Goal: Information Seeking & Learning: Learn about a topic

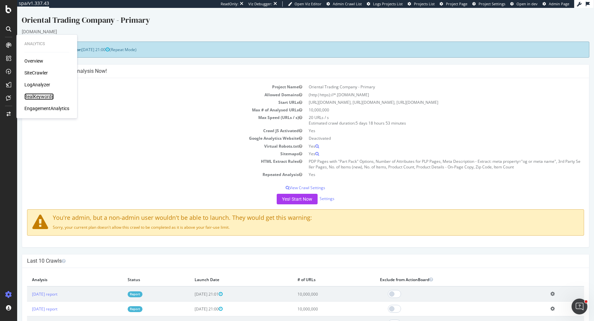
click at [35, 98] on div "RealKeywords" at bounding box center [38, 96] width 29 height 7
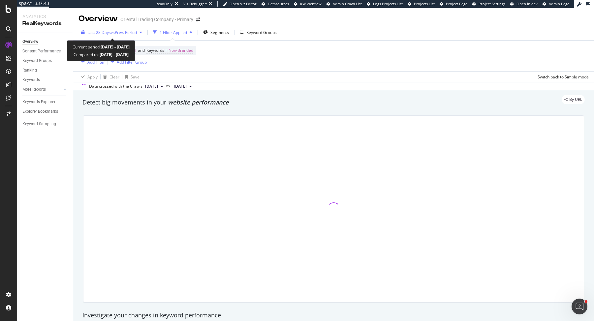
click at [109, 32] on span "Last 28 Days" at bounding box center [98, 33] width 23 height 6
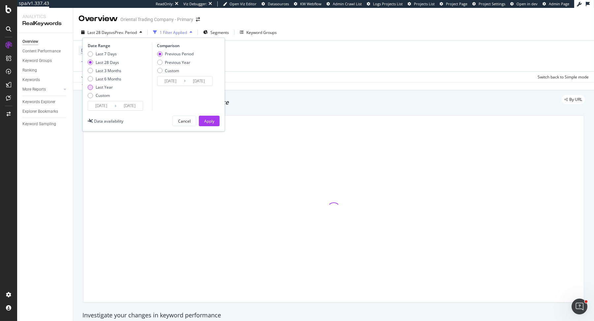
click at [90, 85] on div "Last Year" at bounding box center [90, 87] width 5 height 5
type input "[DATE]"
click at [162, 60] on div "Previous Year" at bounding box center [175, 63] width 37 height 6
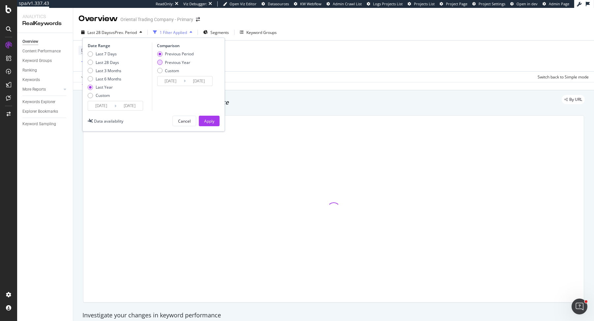
type input "[DATE]"
click at [206, 133] on div at bounding box center [333, 209] width 500 height 187
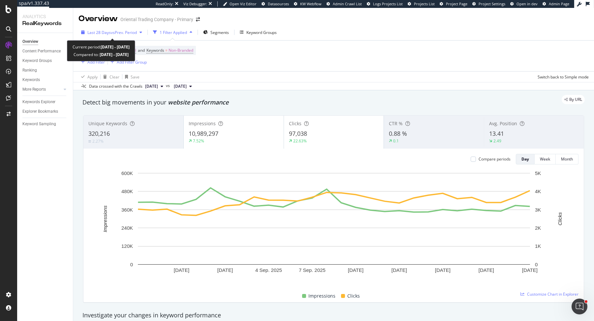
click at [114, 36] on div "Last 28 Days vs Prev. Period" at bounding box center [112, 32] width 66 height 10
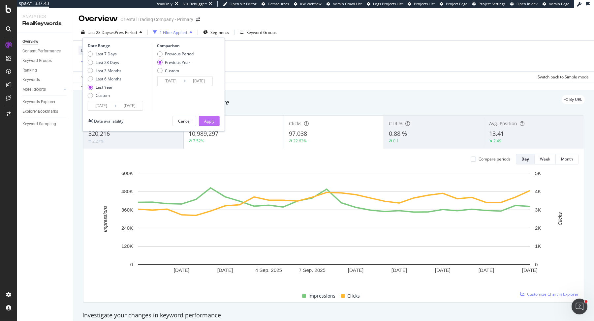
click at [201, 118] on button "Apply" at bounding box center [209, 121] width 21 height 11
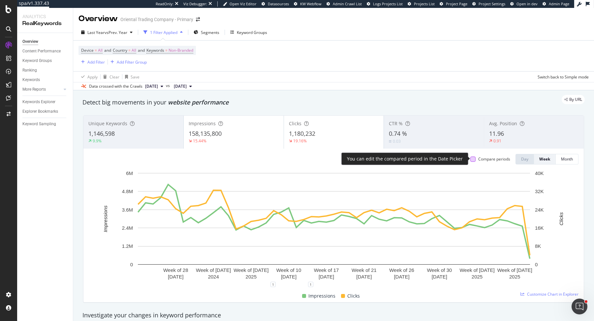
click at [472, 161] on div at bounding box center [472, 159] width 5 height 5
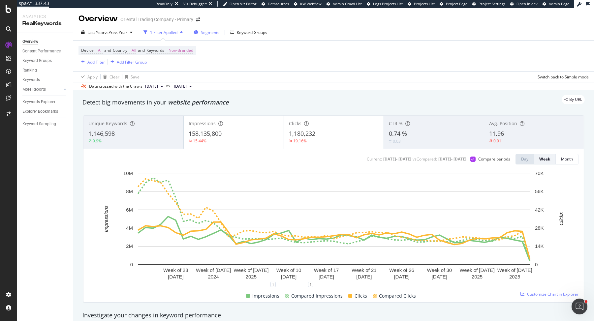
click at [210, 35] on div "Segments" at bounding box center [210, 33] width 18 height 6
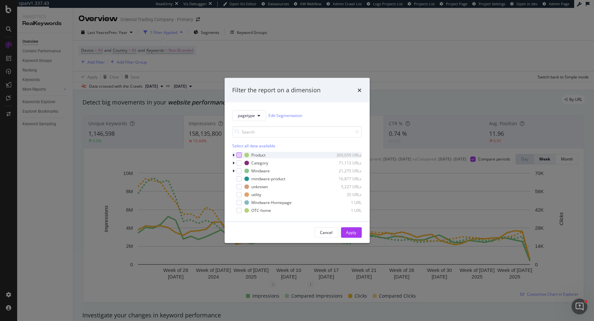
click at [237, 154] on div "modal" at bounding box center [239, 154] width 5 height 5
click at [237, 160] on div "Category 71,113 URLs" at bounding box center [297, 163] width 129 height 7
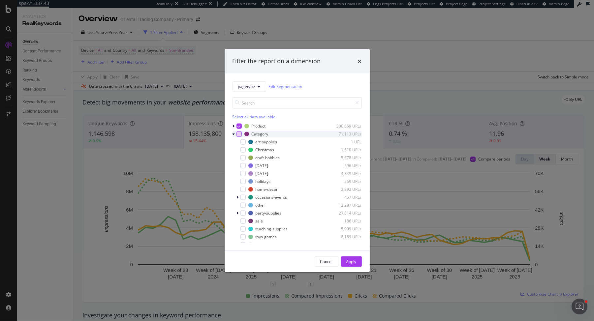
click at [237, 133] on div "modal" at bounding box center [239, 133] width 5 height 5
click at [344, 261] on button "Apply" at bounding box center [351, 261] width 21 height 11
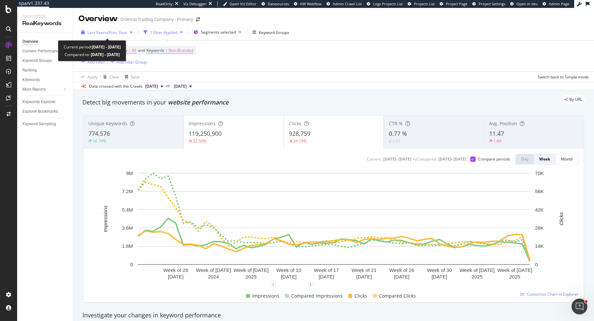
click at [96, 32] on span "Last Year" at bounding box center [95, 33] width 17 height 6
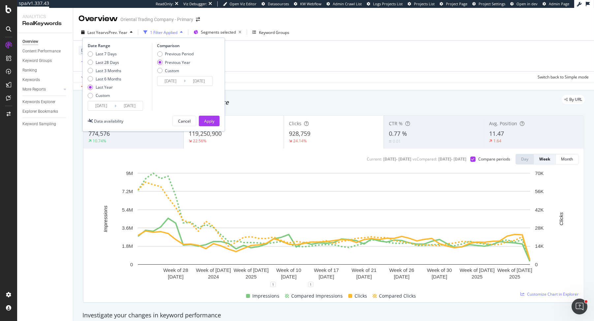
click at [273, 67] on div "Device = All and Country = All and Keywords = Non-Branded Add Filter Add Filter…" at bounding box center [334, 56] width 510 height 31
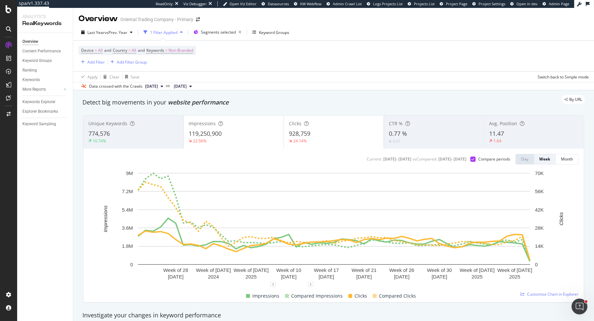
click at [90, 39] on div "Last Year vs Prev. Year 1 Filter Applied Segments selected Keyword Groups" at bounding box center [333, 33] width 521 height 13
click at [90, 38] on div "Last Year vs Prev. Year 1 Filter Applied Segments selected Keyword Groups" at bounding box center [333, 33] width 521 height 13
click at [93, 30] on span "Last Year" at bounding box center [95, 33] width 17 height 6
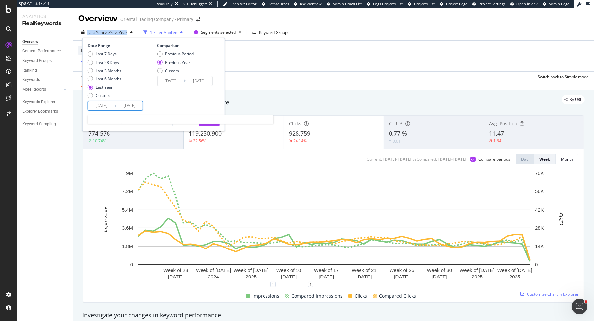
click at [96, 103] on input "[DATE]" at bounding box center [101, 105] width 26 height 9
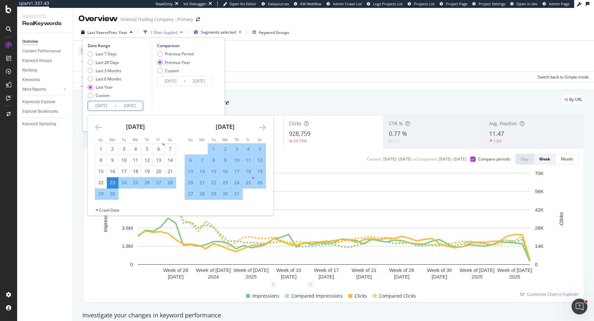
click at [96, 123] on icon "Move backward to switch to the previous month." at bounding box center [98, 127] width 7 height 8
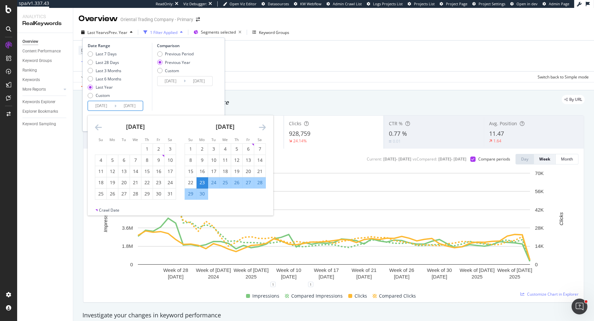
click at [96, 123] on icon "Move backward to switch to the previous month." at bounding box center [98, 127] width 7 height 8
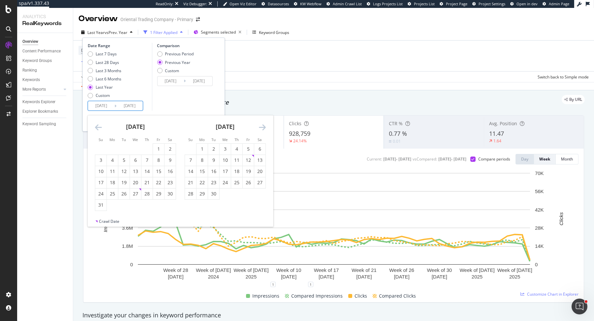
click at [96, 123] on icon "Move backward to switch to the previous month." at bounding box center [98, 127] width 7 height 8
click at [143, 148] on div "1" at bounding box center [147, 149] width 11 height 7
type input "[DATE]"
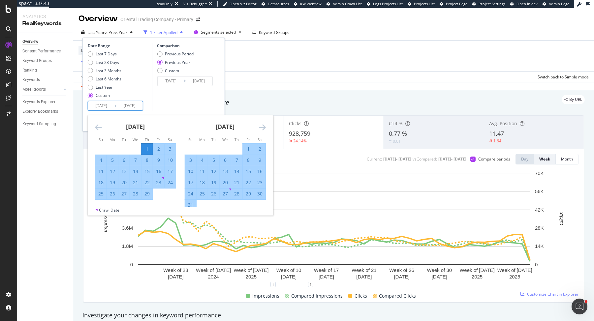
click at [154, 102] on div "Comparison Previous Period Previous Year Custom [DATE] Navigate forward to inte…" at bounding box center [183, 77] width 63 height 68
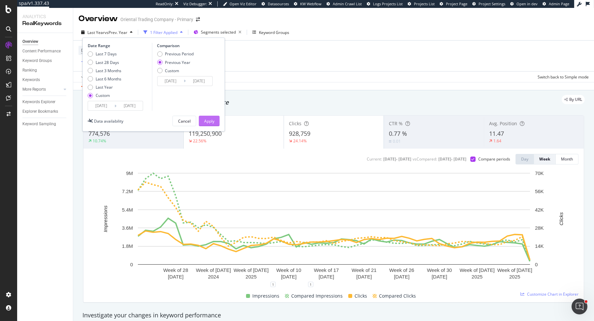
click at [209, 123] on div "Apply" at bounding box center [209, 121] width 10 height 6
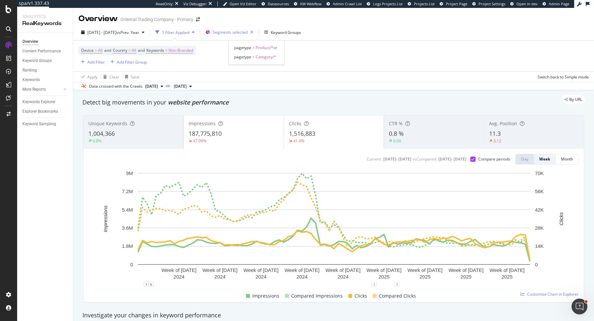
click at [240, 33] on div "Segments selected" at bounding box center [231, 32] width 50 height 10
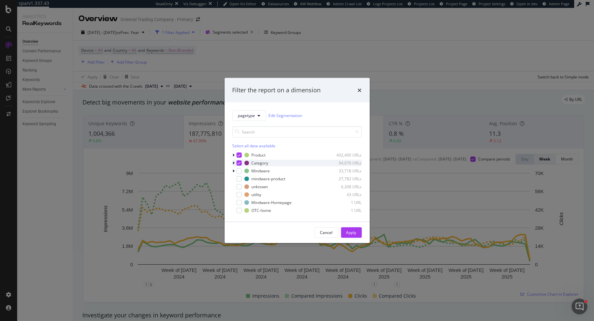
click at [233, 163] on icon "modal" at bounding box center [234, 163] width 2 height 4
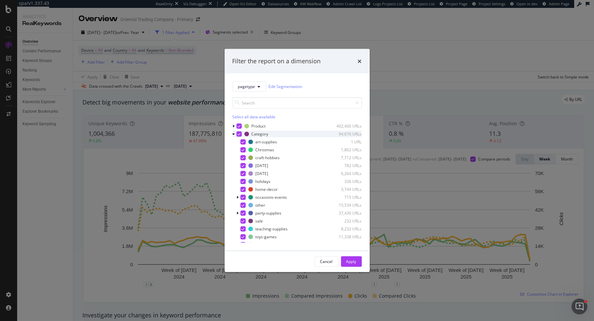
click at [235, 134] on div "modal" at bounding box center [235, 134] width 4 height 7
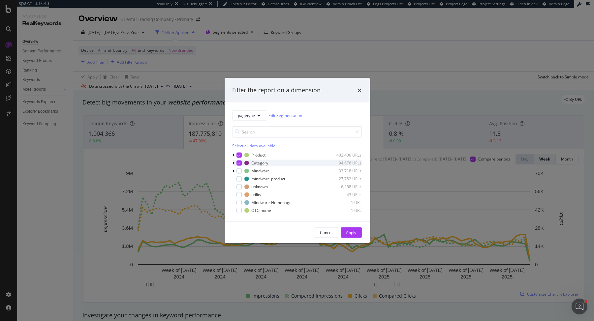
click at [237, 161] on div "modal" at bounding box center [239, 162] width 5 height 5
click at [349, 231] on div "Apply" at bounding box center [351, 233] width 10 height 6
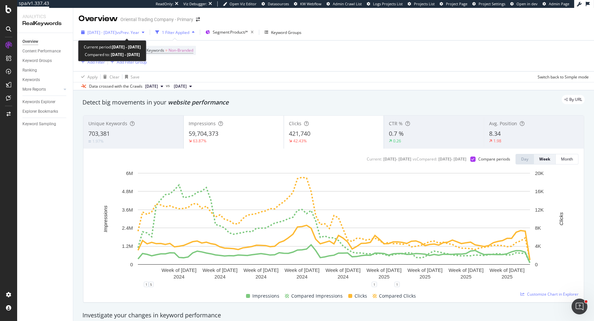
click at [127, 27] on div "[DATE] - [DATE] vs Prev. Year" at bounding box center [113, 32] width 69 height 10
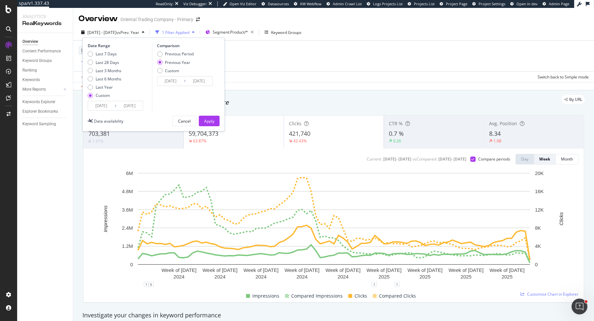
click at [103, 109] on input "[DATE]" at bounding box center [101, 105] width 26 height 9
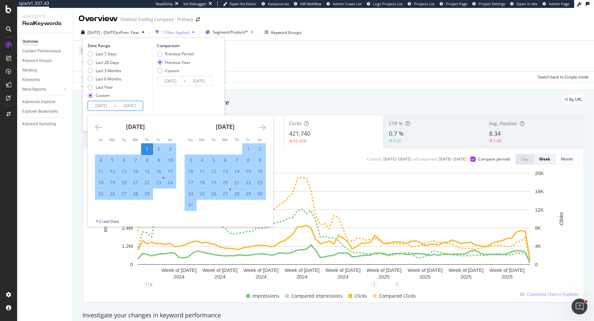
click at [98, 126] on icon "Move backward to switch to the previous month." at bounding box center [98, 127] width 7 height 8
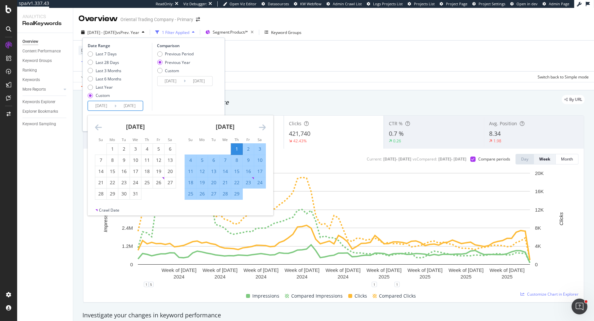
click at [98, 126] on icon "Move backward to switch to the previous month." at bounding box center [98, 127] width 7 height 8
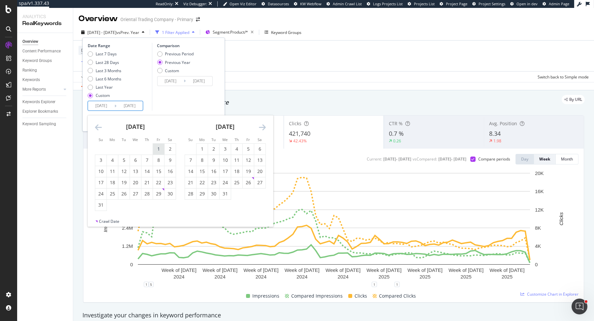
click at [156, 152] on div "1" at bounding box center [158, 149] width 11 height 11
type input "[DATE]"
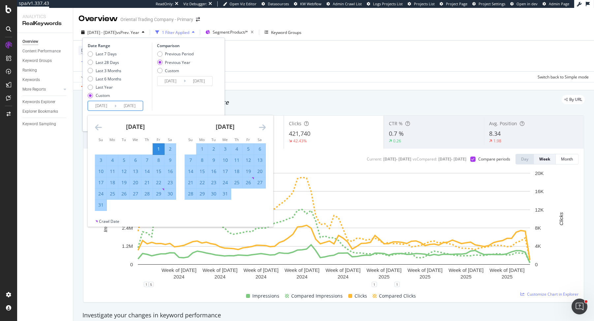
click at [177, 101] on div "Comparison Previous Period Previous Year Custom [DATE] Navigate forward to inte…" at bounding box center [183, 77] width 63 height 68
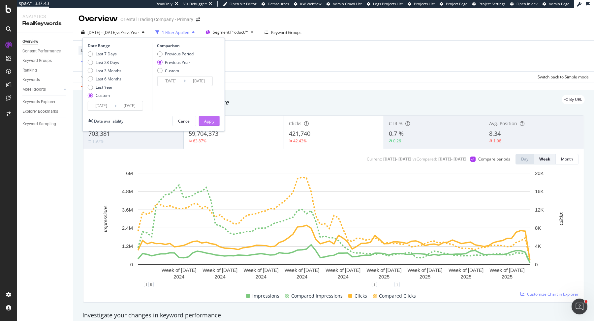
click at [205, 122] on div "Apply" at bounding box center [209, 121] width 10 height 6
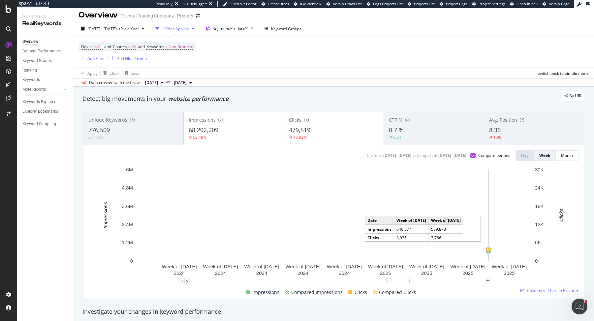
scroll to position [4, 0]
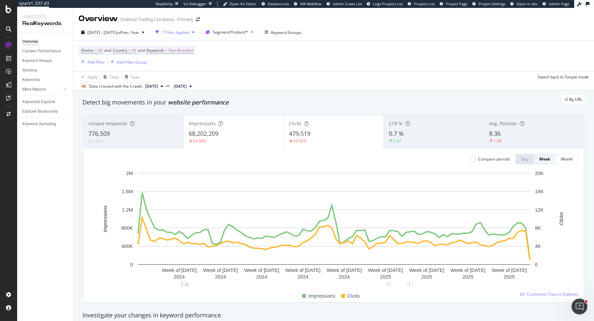
click at [241, 136] on div "68,202,209" at bounding box center [234, 134] width 90 height 9
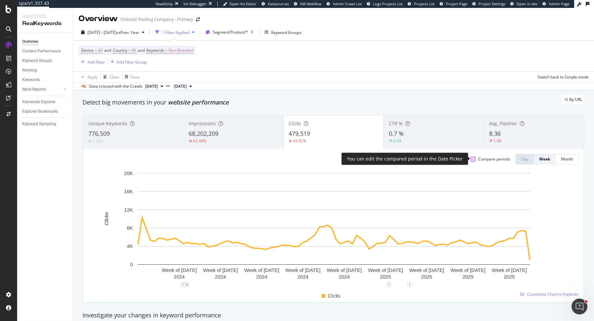
click at [475, 159] on div at bounding box center [472, 159] width 5 height 5
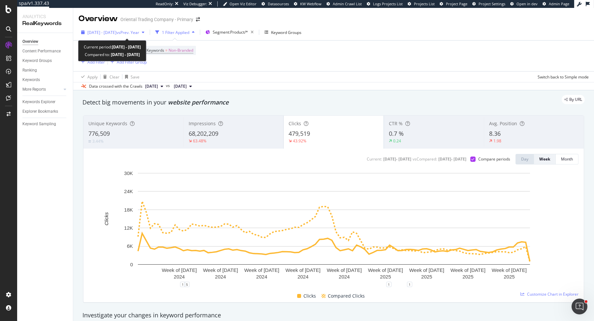
click at [101, 32] on span "[DATE] - [DATE]" at bounding box center [101, 33] width 29 height 6
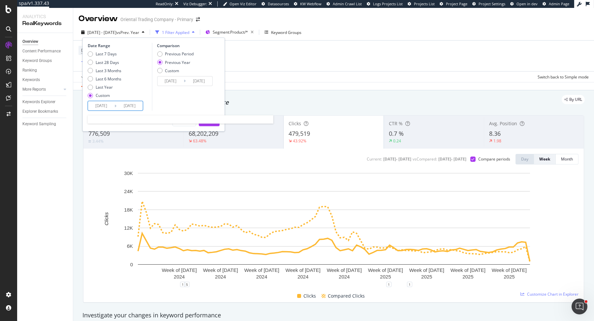
click at [112, 107] on input "[DATE]" at bounding box center [101, 105] width 26 height 9
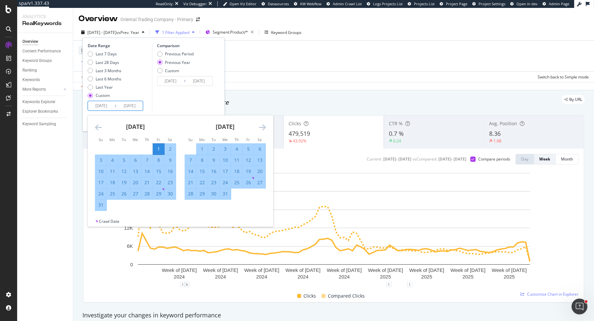
click at [258, 127] on div "[DATE]" at bounding box center [225, 129] width 81 height 28
click at [262, 127] on icon "Move forward to switch to the next month." at bounding box center [262, 127] width 7 height 8
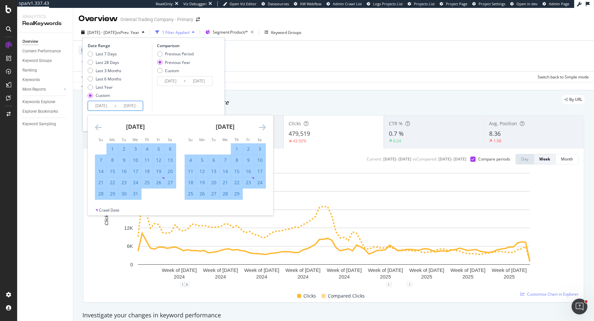
click at [262, 127] on icon "Move forward to switch to the next month." at bounding box center [262, 127] width 7 height 8
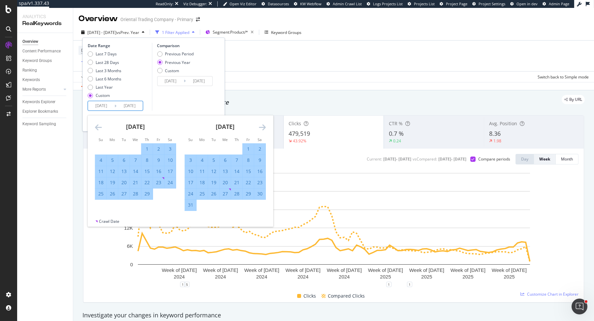
click at [265, 128] on icon "Move forward to switch to the next month." at bounding box center [262, 127] width 7 height 8
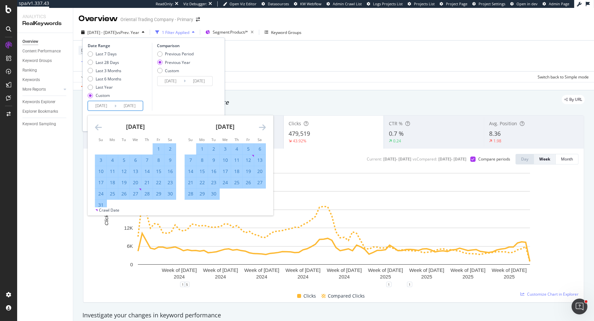
click at [265, 128] on icon "Move forward to switch to the next month." at bounding box center [262, 127] width 7 height 8
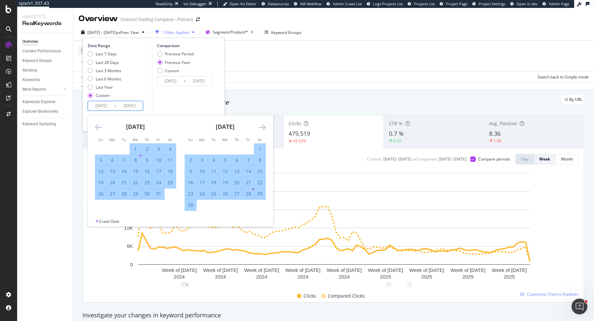
click at [265, 128] on icon "Move forward to switch to the next month." at bounding box center [262, 127] width 7 height 8
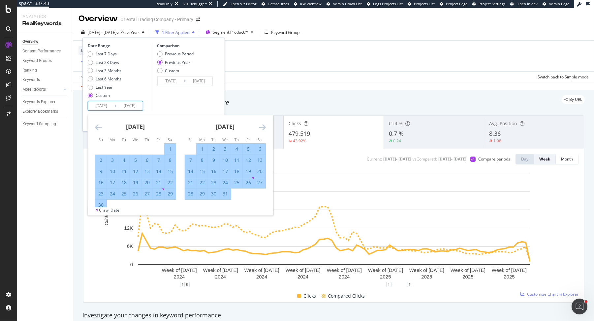
click at [265, 128] on icon "Move forward to switch to the next month." at bounding box center [262, 127] width 7 height 8
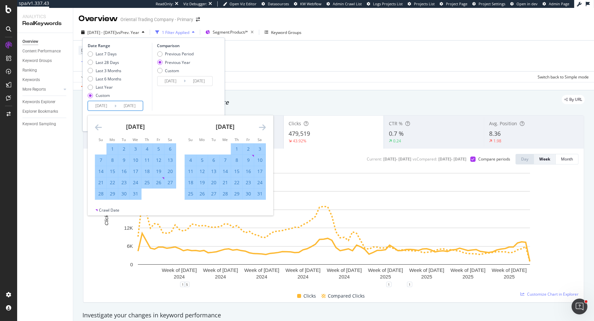
click at [265, 128] on icon "Move forward to switch to the next month." at bounding box center [262, 127] width 7 height 8
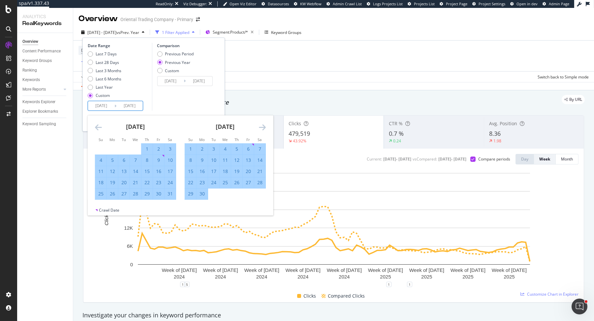
click at [265, 128] on icon "Move forward to switch to the next month." at bounding box center [262, 127] width 7 height 8
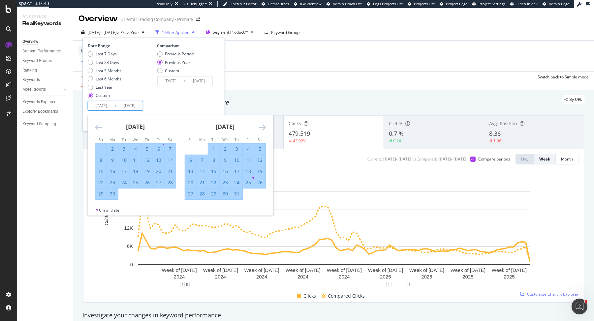
click at [265, 128] on icon "Move forward to switch to the next month." at bounding box center [262, 127] width 7 height 8
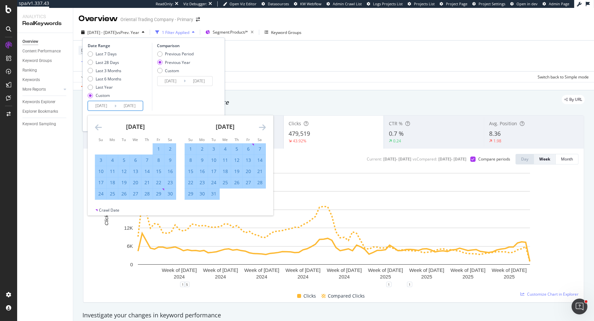
click at [265, 128] on icon "Move forward to switch to the next month." at bounding box center [262, 127] width 7 height 8
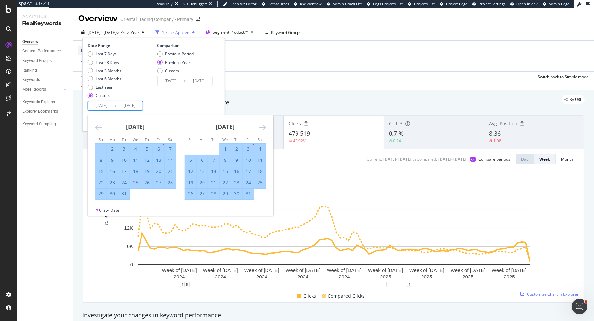
click at [265, 128] on icon "Move forward to switch to the next month." at bounding box center [262, 127] width 7 height 8
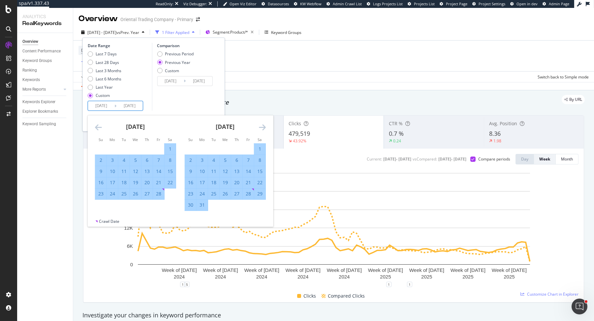
click at [265, 128] on icon "Move forward to switch to the next month." at bounding box center [262, 127] width 7 height 8
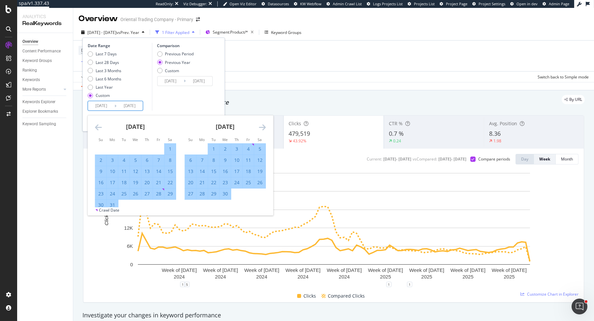
click at [265, 128] on icon "Move forward to switch to the next month." at bounding box center [262, 127] width 7 height 8
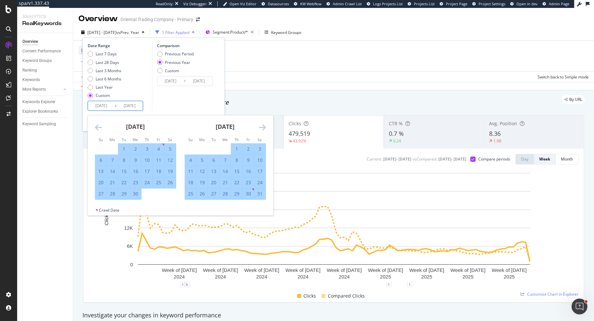
click at [190, 181] on div "18" at bounding box center [190, 182] width 11 height 7
type input "2025/05/18"
type input "2024/05/19"
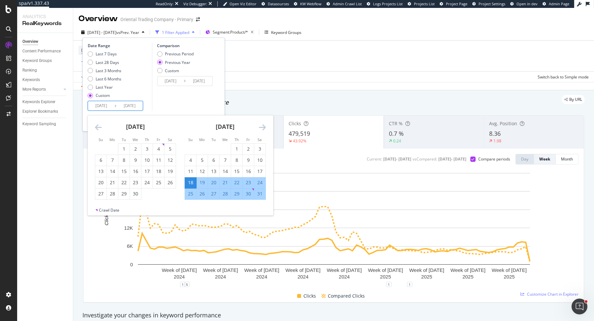
click at [264, 127] on icon "Move forward to switch to the next month." at bounding box center [262, 127] width 7 height 8
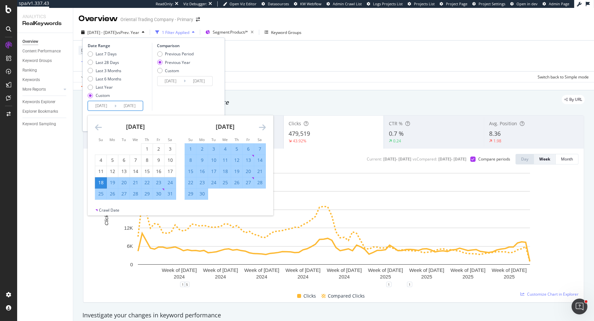
click at [212, 100] on div "Comparison Previous Period Previous Year Custom 2024/05/19 Navigate forward to …" at bounding box center [183, 77] width 63 height 68
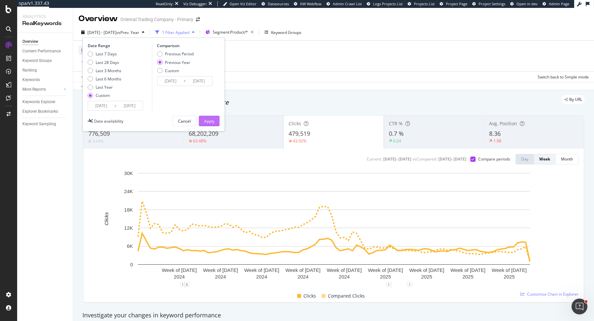
click at [206, 116] on button "Apply" at bounding box center [209, 121] width 21 height 11
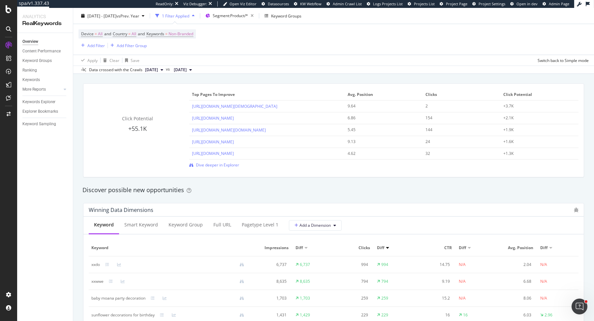
scroll to position [476, 0]
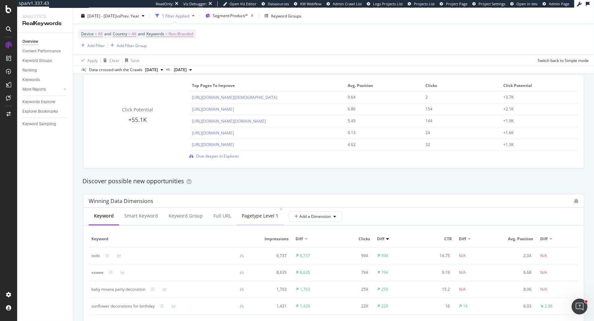
click at [242, 217] on div "pagetype Level 1" at bounding box center [260, 216] width 37 height 7
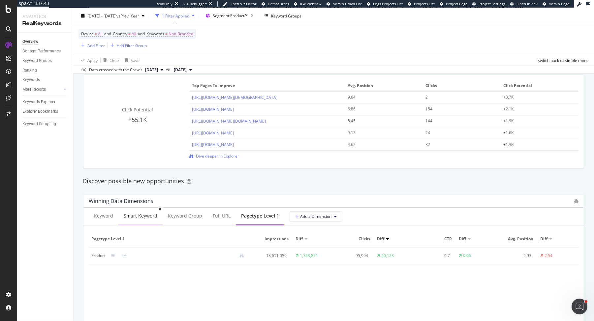
click at [142, 218] on div "Smart Keyword" at bounding box center [141, 216] width 34 height 7
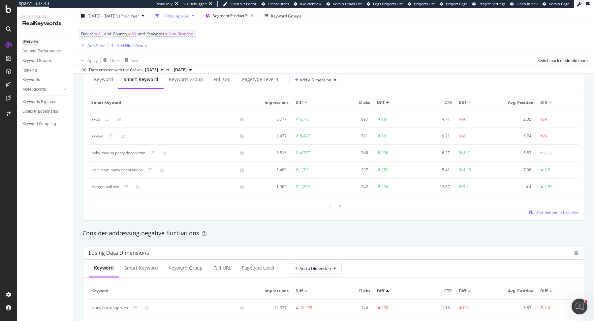
scroll to position [611, 0]
click at [208, 84] on div "Full URL" at bounding box center [222, 82] width 28 height 18
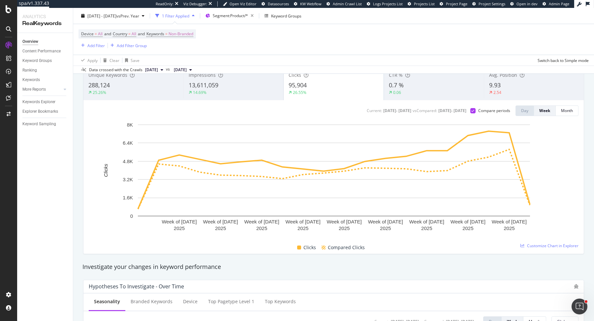
scroll to position [0, 0]
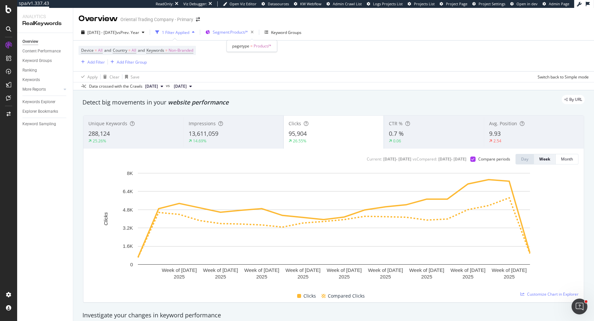
click at [236, 31] on span "Segment: Product/*" at bounding box center [230, 32] width 35 height 6
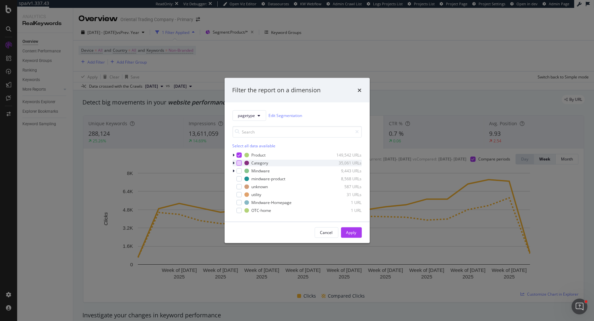
click at [238, 165] on div "modal" at bounding box center [239, 162] width 5 height 5
click at [356, 230] on button "Apply" at bounding box center [351, 232] width 21 height 11
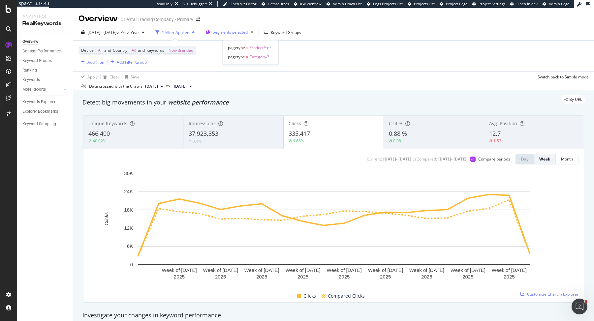
click at [254, 35] on div "Segments selected" at bounding box center [234, 32] width 43 height 9
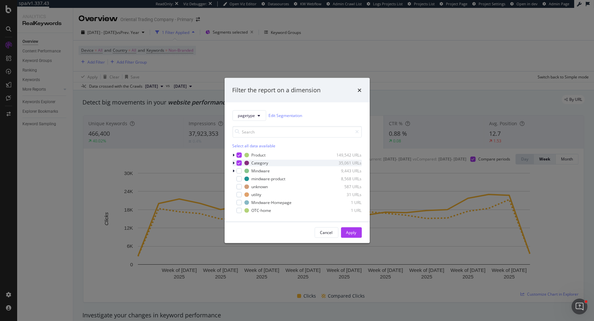
click at [239, 164] on icon "modal" at bounding box center [239, 162] width 3 height 3
click at [352, 235] on div "Apply" at bounding box center [351, 233] width 10 height 10
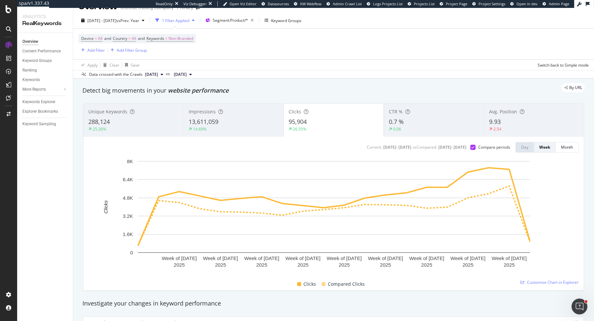
scroll to position [11, 0]
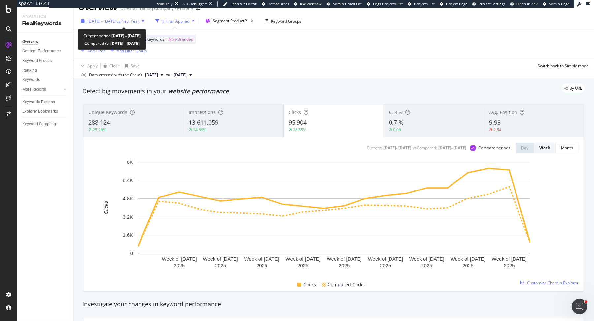
click at [139, 23] on span "vs Prev. Year" at bounding box center [127, 21] width 23 height 6
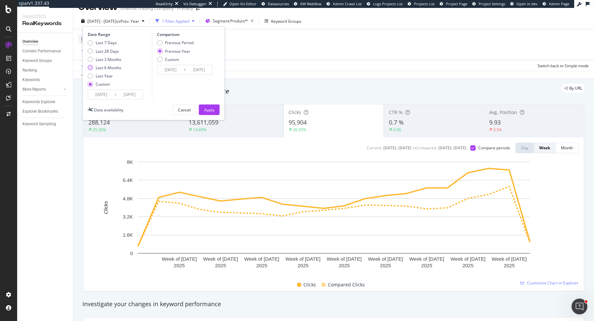
click at [90, 68] on div "Last 6 Months" at bounding box center [90, 67] width 5 height 5
type input "2025/03/23"
type input "2024/03/24"
click at [208, 110] on div "Apply" at bounding box center [209, 110] width 10 height 6
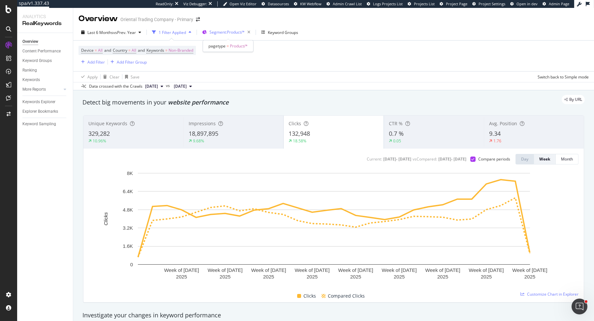
click at [208, 33] on div "Segment: Product/*" at bounding box center [227, 32] width 51 height 10
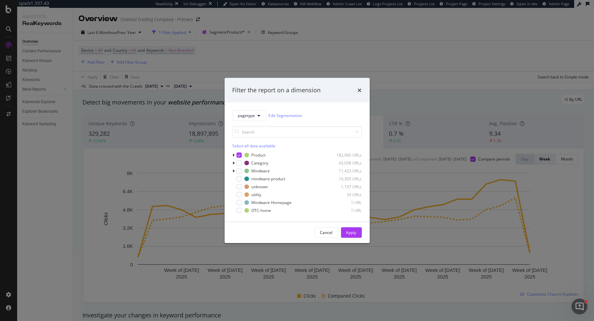
click at [121, 36] on div "Filter the report on a dimension pagetype Edit Segmentation Select all data ava…" at bounding box center [297, 160] width 594 height 321
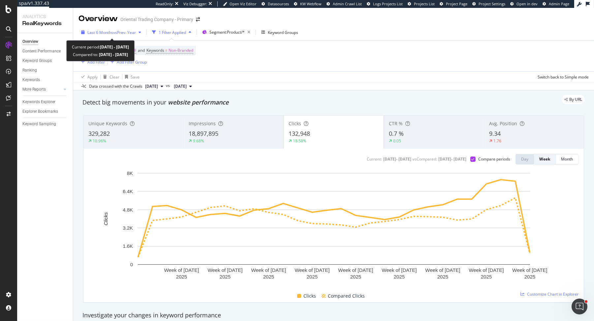
click at [113, 35] on div "Last 6 Months vs Prev. Year" at bounding box center [111, 32] width 65 height 10
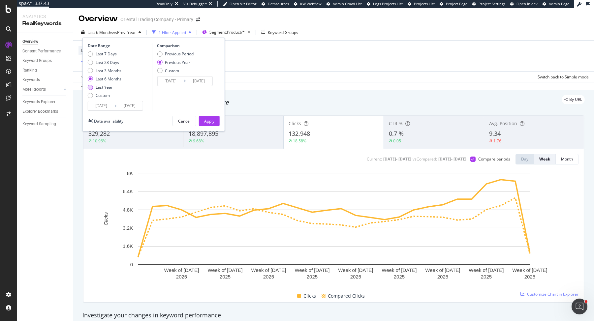
click at [93, 87] on div "Last Year" at bounding box center [105, 87] width 34 height 6
type input "[DATE]"
click at [216, 119] on button "Apply" at bounding box center [209, 121] width 21 height 11
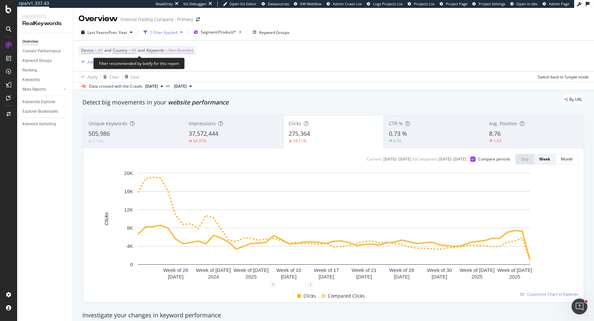
click at [189, 50] on span "Non-Branded" at bounding box center [181, 50] width 25 height 9
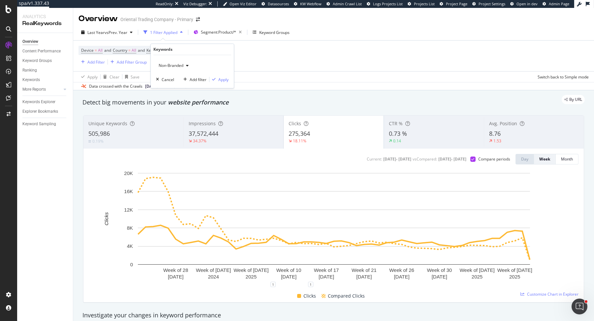
click at [169, 67] on span "Non-Branded" at bounding box center [169, 66] width 27 height 6
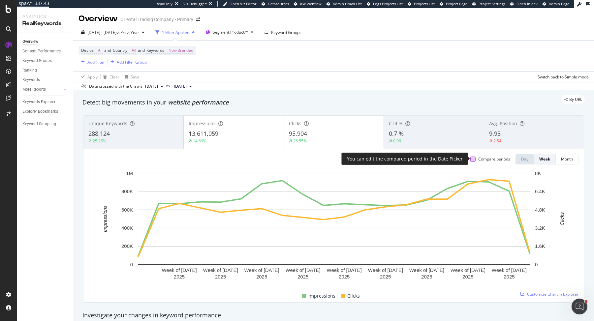
click at [474, 160] on div at bounding box center [472, 159] width 5 height 5
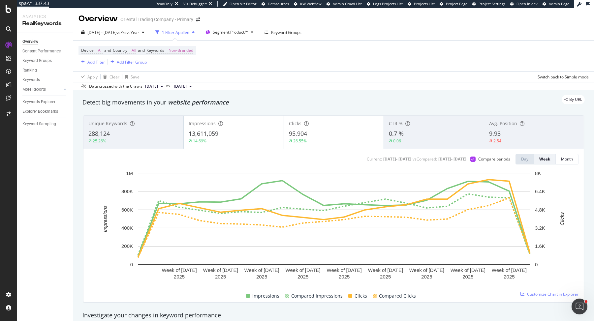
click at [213, 124] on span "Impressions" at bounding box center [202, 123] width 27 height 6
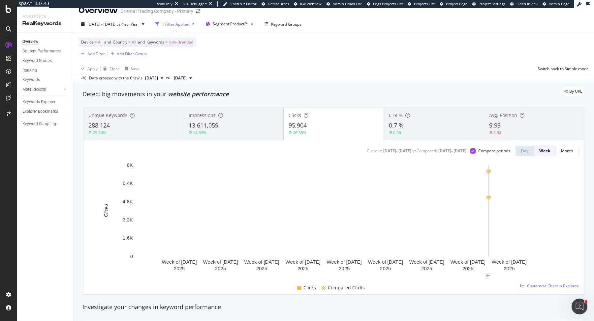
scroll to position [9, 0]
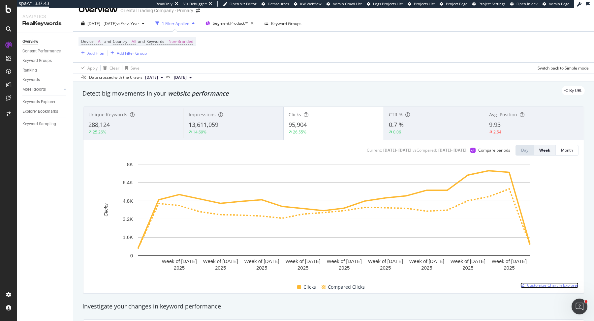
click at [525, 285] on link "Customize Chart in Explorer" at bounding box center [550, 286] width 58 height 6
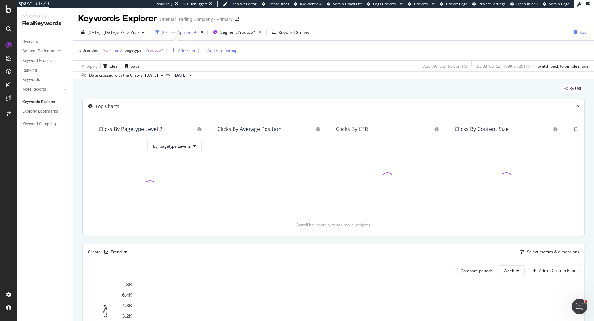
scroll to position [127, 0]
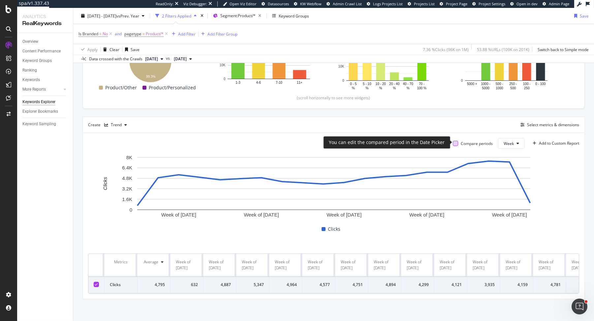
click at [457, 144] on div at bounding box center [455, 143] width 5 height 5
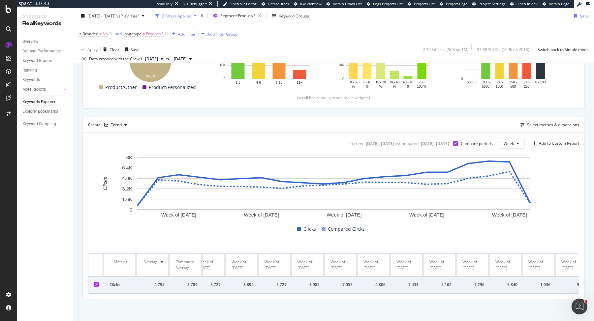
scroll to position [0, 943]
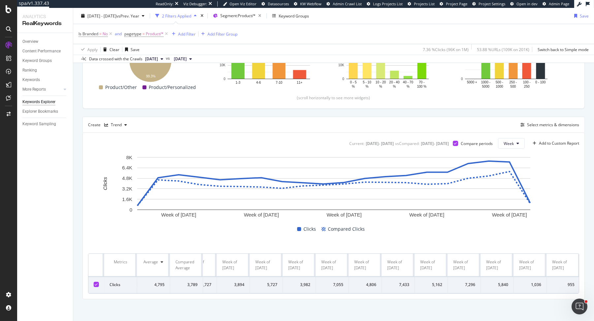
drag, startPoint x: 109, startPoint y: 261, endPoint x: 584, endPoint y: 293, distance: 475.8
click at [584, 293] on div "Current: 2025 May. 18th - 2025 Sep. 22nd vs Compared : 2024 May. 19th - 2024 Se…" at bounding box center [334, 216] width 502 height 166
copy thead
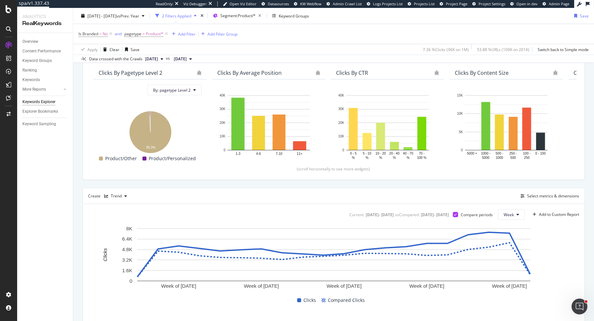
scroll to position [13, 0]
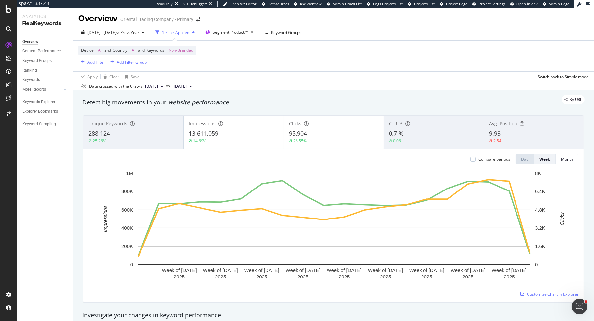
click at [227, 136] on div "13,611,059" at bounding box center [234, 134] width 90 height 9
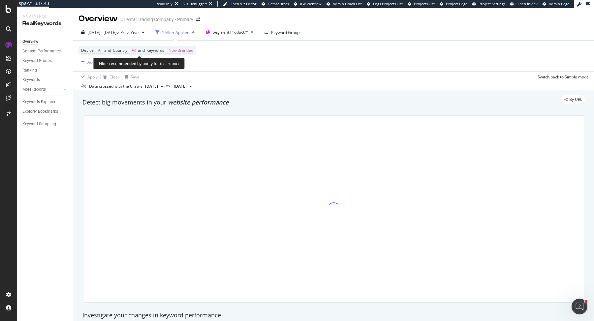
click at [177, 49] on span "Non-Branded" at bounding box center [181, 50] width 25 height 9
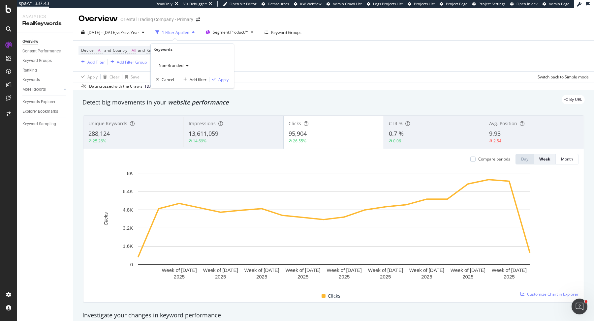
click at [168, 65] on span "Non-Branded" at bounding box center [169, 66] width 27 height 6
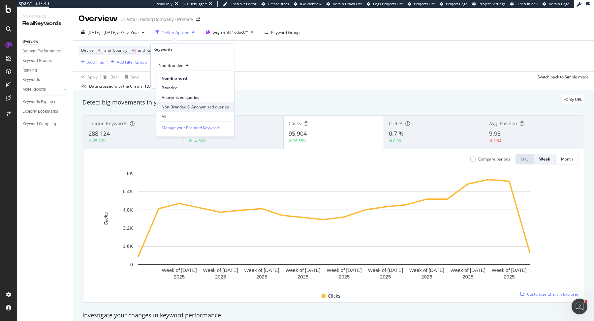
click at [180, 104] on span "Non-Branded & Anonymized queries" at bounding box center [195, 107] width 67 height 6
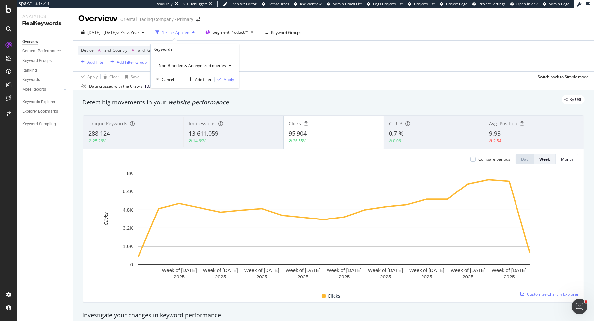
click at [233, 73] on div "Non-Branded & Anonymized queries Cancel Add filter Apply" at bounding box center [195, 71] width 88 height 33
click at [225, 81] on div "Apply" at bounding box center [229, 80] width 10 height 6
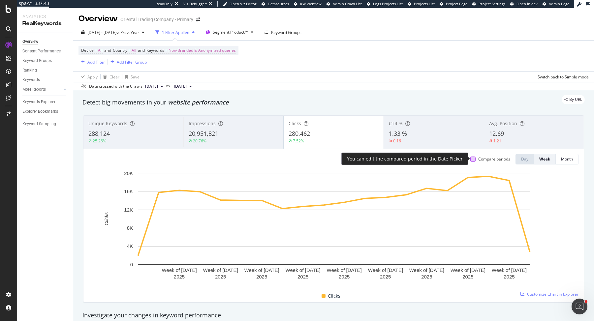
click at [472, 157] on div at bounding box center [472, 159] width 5 height 5
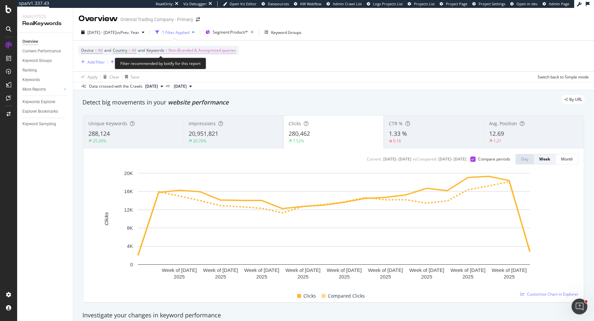
click at [222, 48] on span "Non-Branded & Anonymized queries" at bounding box center [202, 50] width 67 height 9
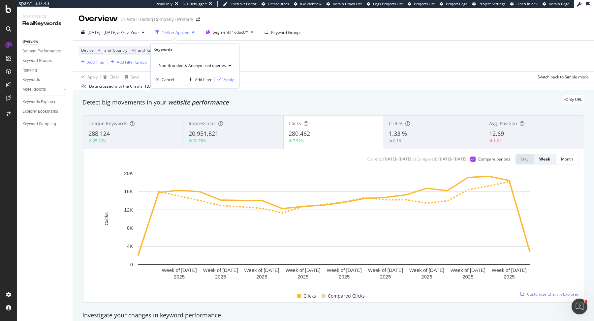
click at [187, 63] on span "Non-Branded & Anonymized queries" at bounding box center [191, 66] width 70 height 6
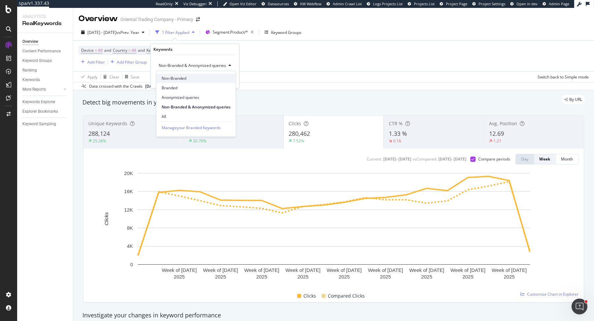
click at [175, 78] on span "Non-Branded" at bounding box center [196, 79] width 69 height 6
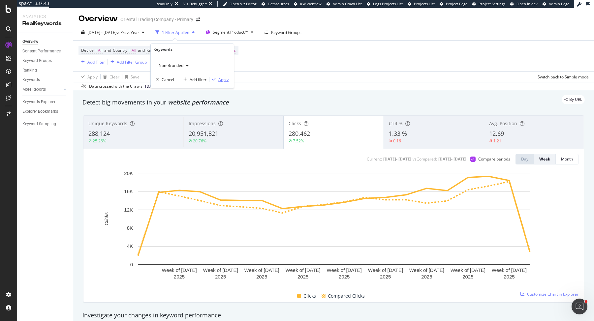
click at [216, 77] on div "Apply" at bounding box center [218, 80] width 19 height 6
